Goal: Information Seeking & Learning: Learn about a topic

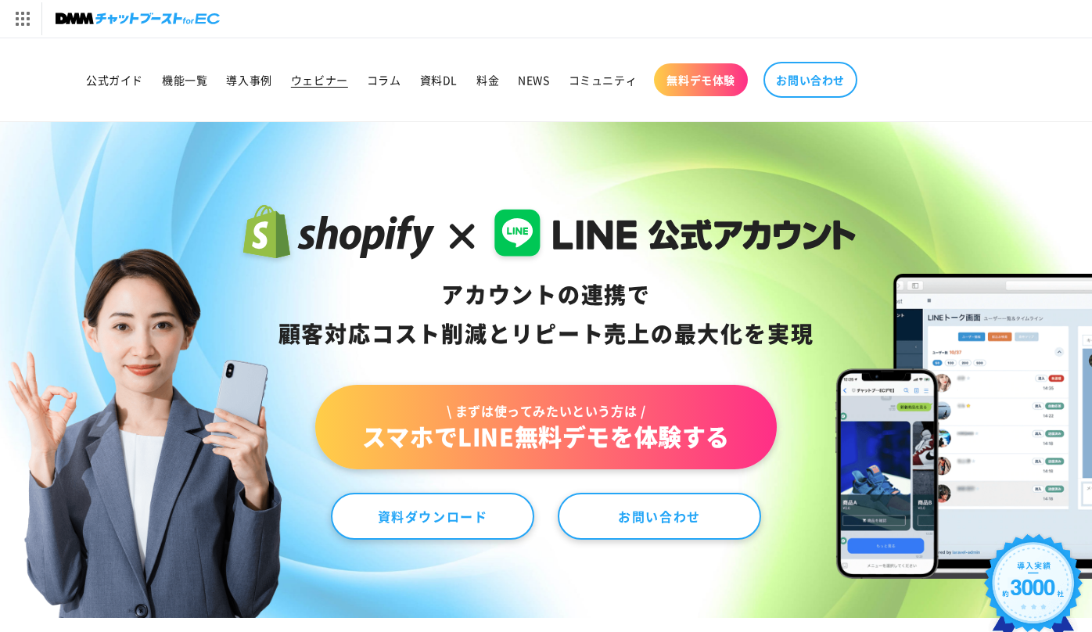
click at [335, 71] on link "ウェビナー" at bounding box center [320, 79] width 76 height 33
